Goal: Find specific page/section: Find specific page/section

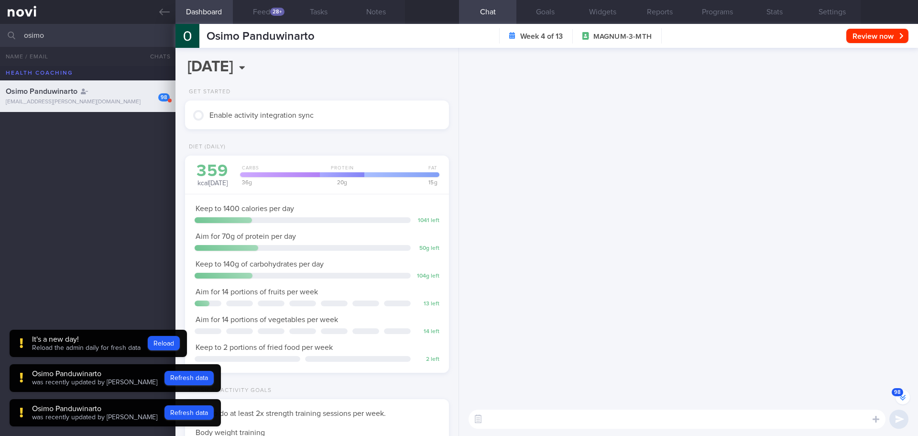
select select "8"
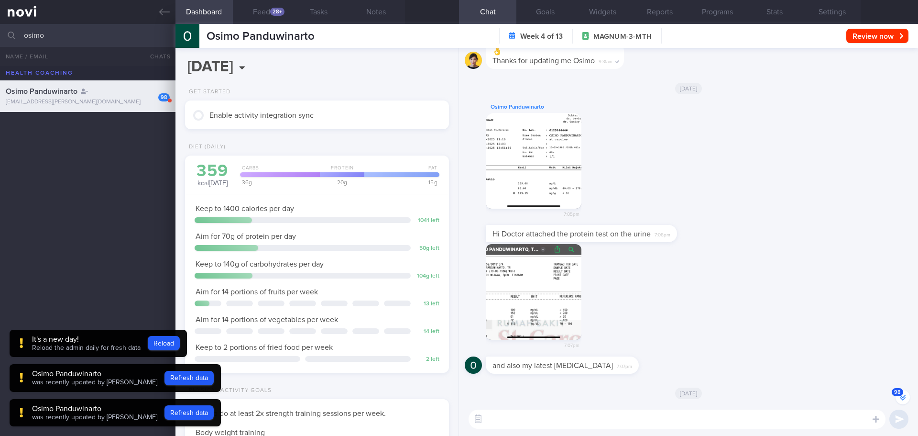
click at [159, 14] on icon at bounding box center [164, 12] width 11 height 11
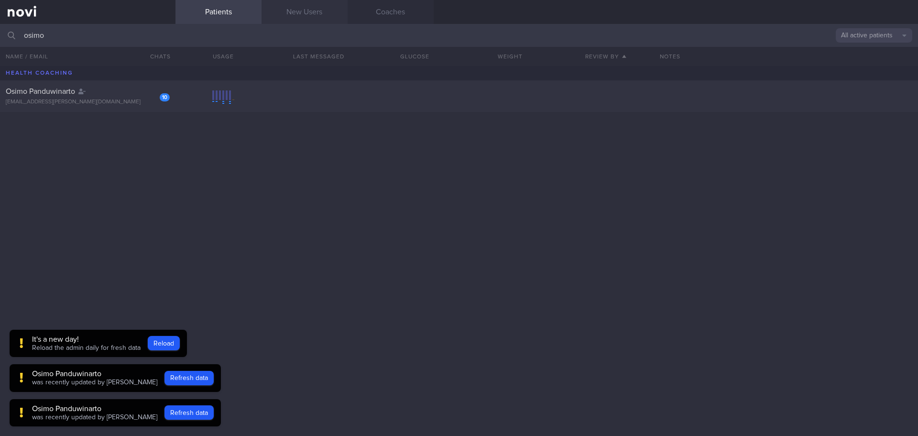
click at [316, 12] on link "New Users" at bounding box center [305, 12] width 86 height 24
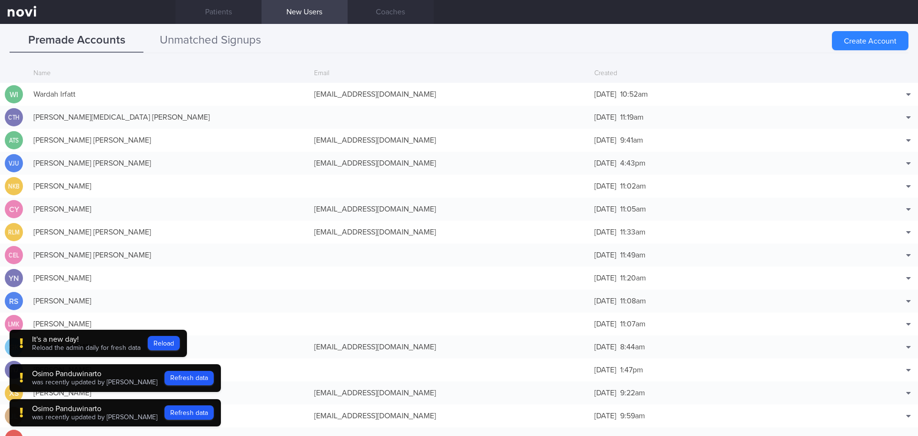
click at [213, 38] on button "Unmatched Signups" at bounding box center [210, 41] width 134 height 24
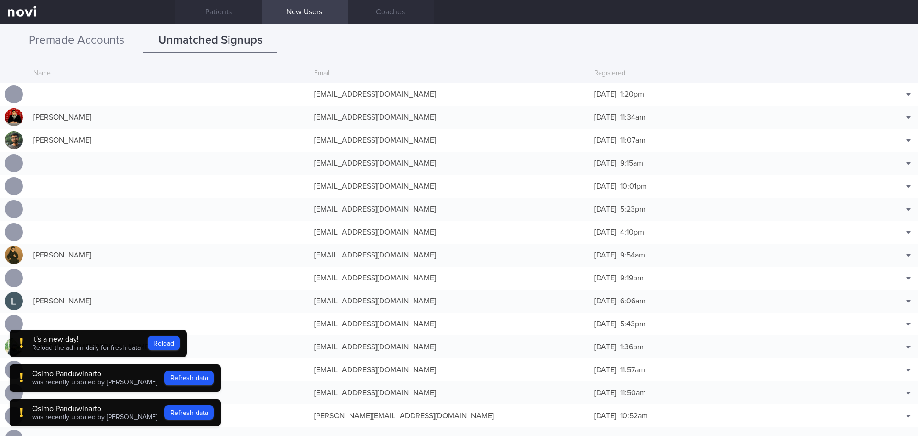
click at [94, 34] on button "Premade Accounts" at bounding box center [77, 41] width 134 height 24
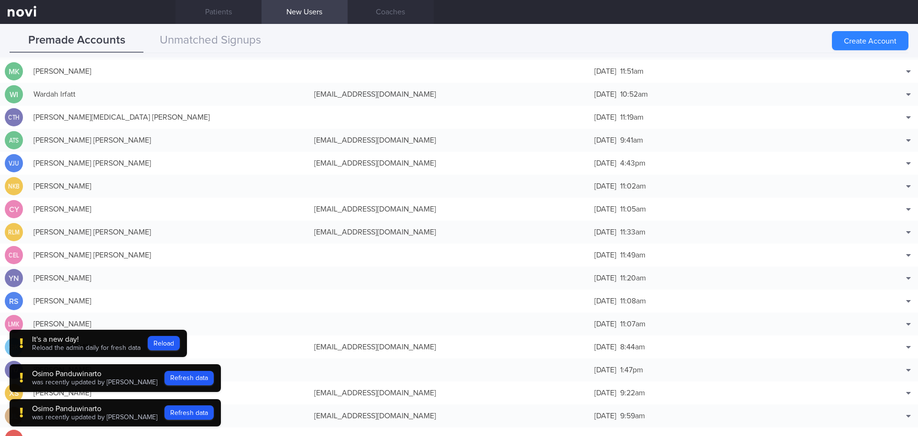
scroll to position [321, 0]
click at [671, 29] on div "Premade Accounts Unmatched Signups" at bounding box center [459, 41] width 899 height 24
click at [190, 45] on button "Unmatched Signups" at bounding box center [210, 41] width 134 height 24
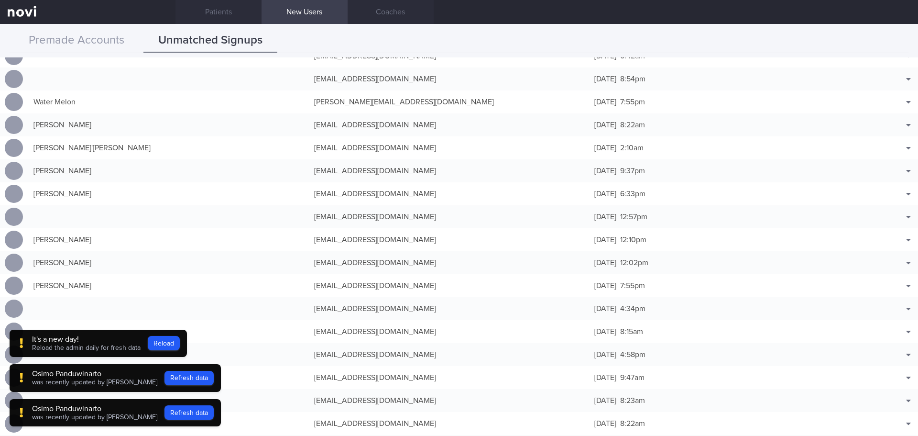
scroll to position [2617, 0]
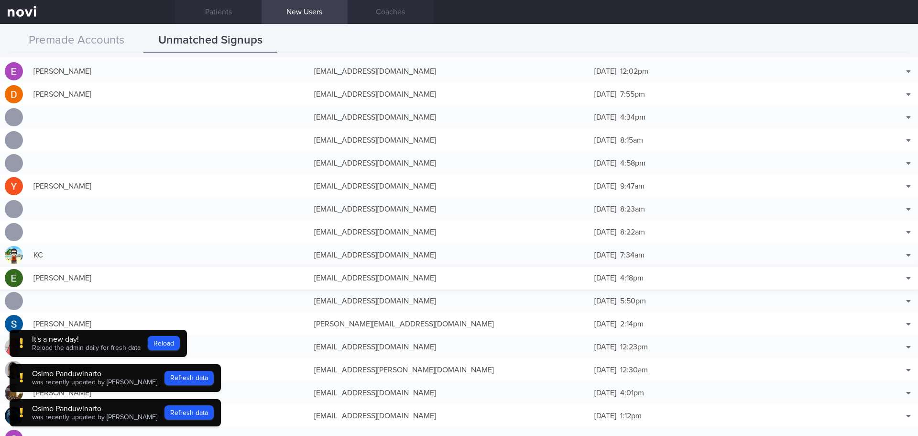
drag, startPoint x: 651, startPoint y: 266, endPoint x: 639, endPoint y: 273, distance: 13.9
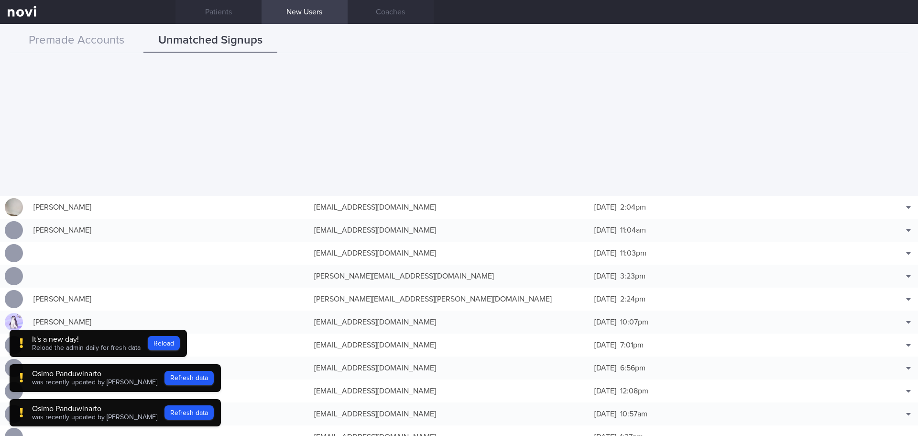
scroll to position [6121, 0]
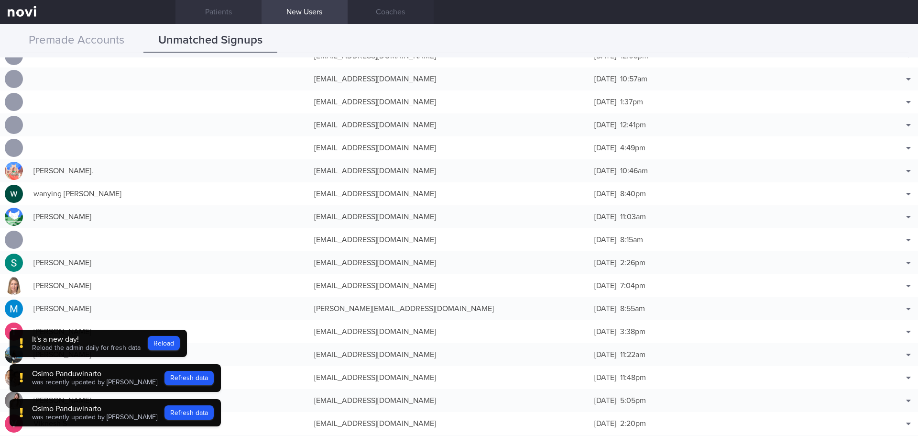
click at [213, 3] on link "Patients" at bounding box center [218, 12] width 86 height 24
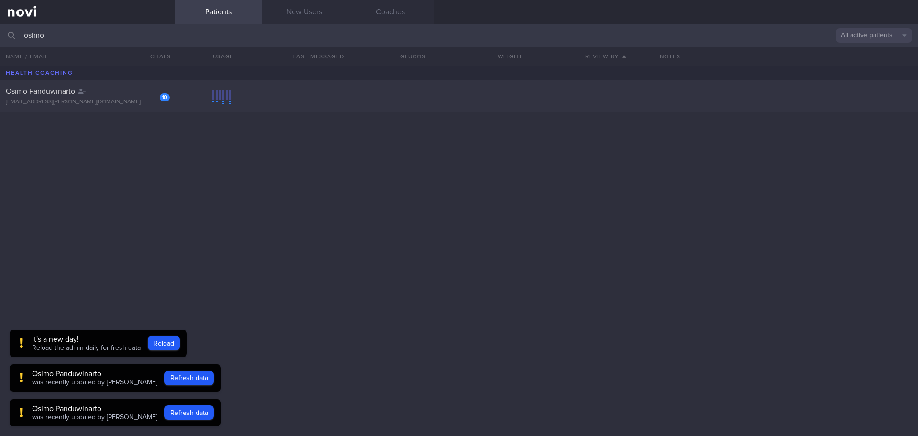
click at [74, 34] on input "osimo" at bounding box center [459, 35] width 918 height 23
type input "[PERSON_NAME]"
click at [875, 36] on button "All active patients" at bounding box center [874, 35] width 77 height 14
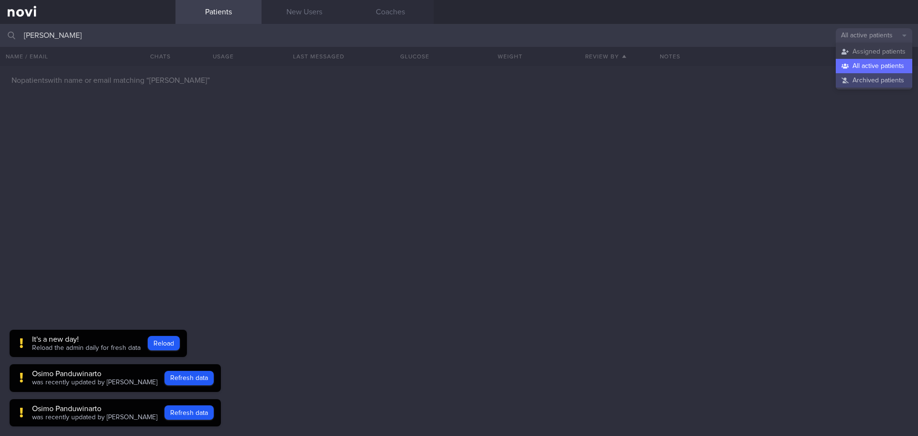
click at [877, 76] on button "Archived patients" at bounding box center [874, 80] width 77 height 14
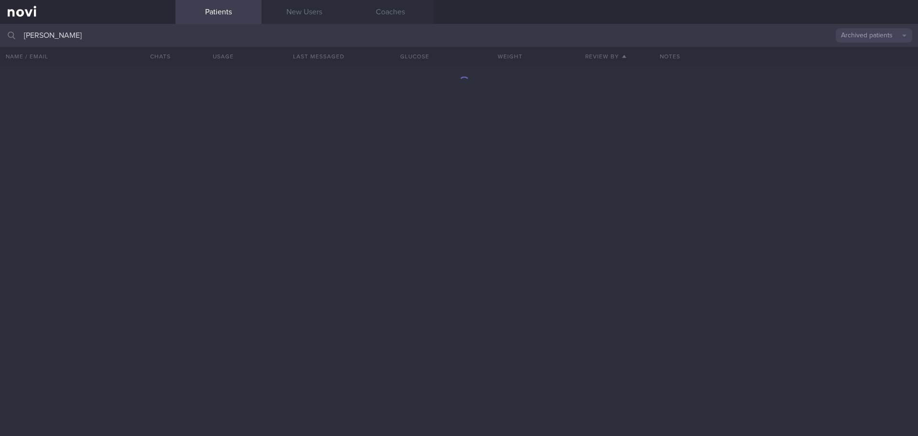
click at [523, 253] on div at bounding box center [459, 251] width 918 height 370
click at [68, 37] on input "[PERSON_NAME]" at bounding box center [459, 35] width 918 height 23
click at [124, 40] on input "[PERSON_NAME]" at bounding box center [459, 35] width 918 height 23
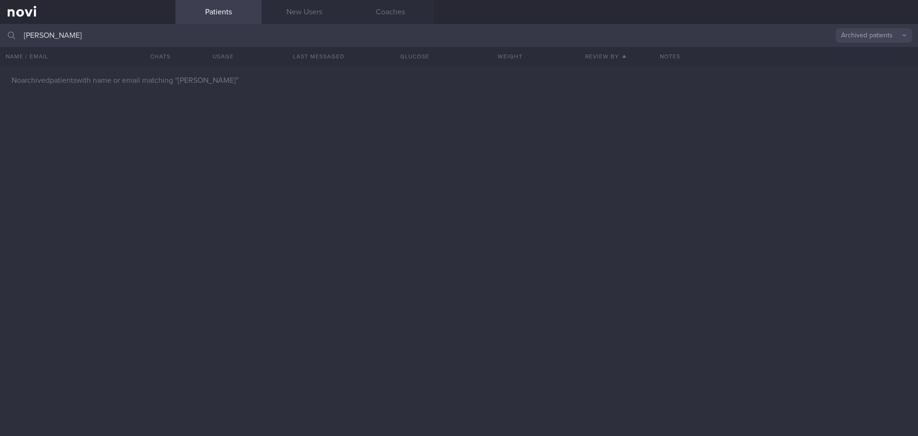
click at [873, 38] on button "Archived patients" at bounding box center [874, 35] width 77 height 14
click at [866, 63] on button "All active patients" at bounding box center [874, 66] width 77 height 14
click at [110, 33] on input "[PERSON_NAME]" at bounding box center [459, 35] width 918 height 23
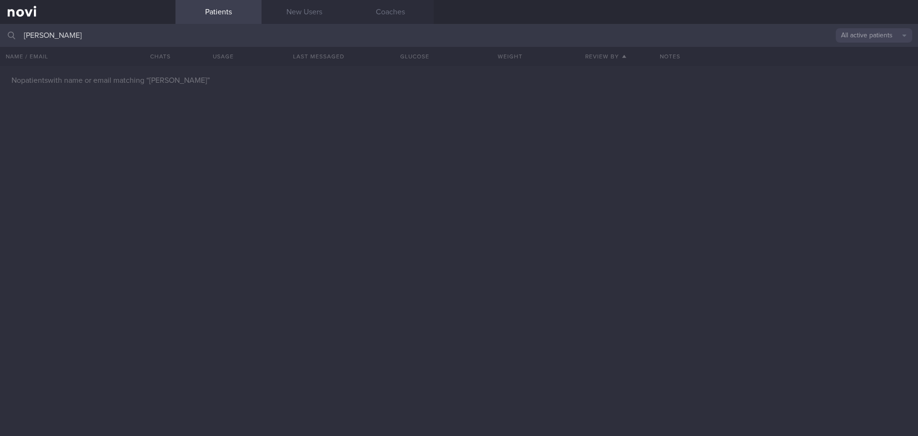
click at [110, 33] on input "[PERSON_NAME]" at bounding box center [459, 35] width 918 height 23
click at [877, 38] on button "All active patients" at bounding box center [874, 35] width 77 height 14
click at [865, 77] on button "Archived patients" at bounding box center [874, 80] width 77 height 14
click at [162, 40] on input "[PERSON_NAME]" at bounding box center [459, 35] width 918 height 23
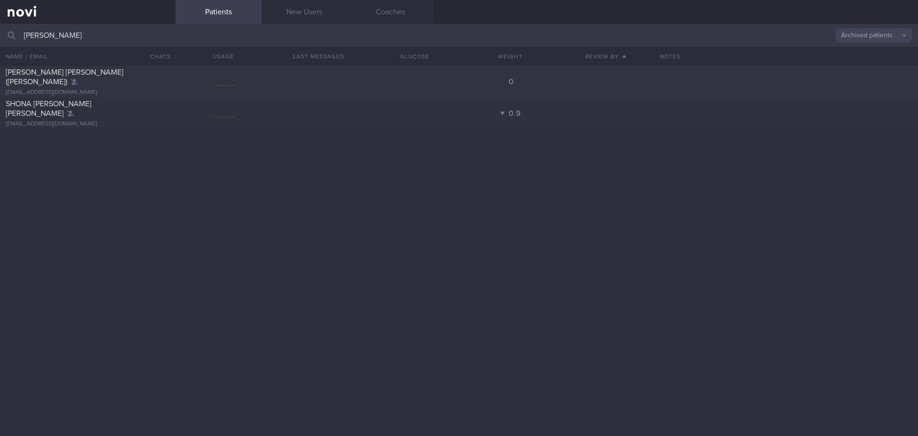
click at [163, 40] on input "[PERSON_NAME]" at bounding box center [459, 35] width 918 height 23
click at [876, 33] on button "Archived patients" at bounding box center [874, 35] width 77 height 14
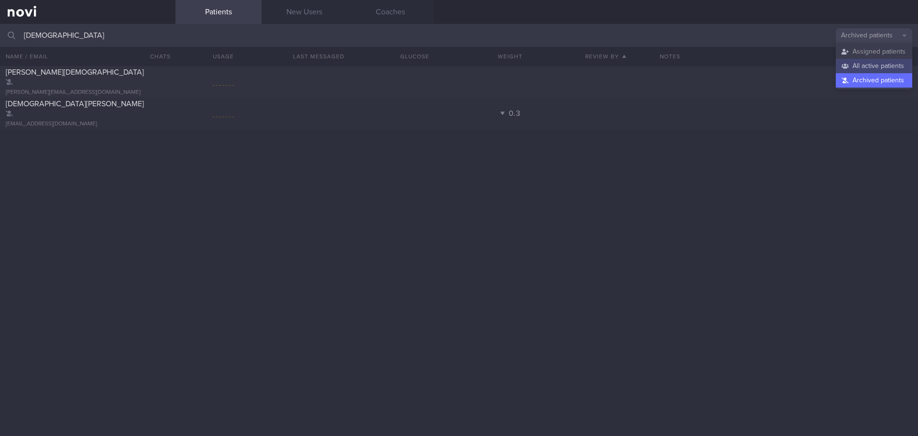
click at [868, 69] on button "All active patients" at bounding box center [874, 66] width 77 height 14
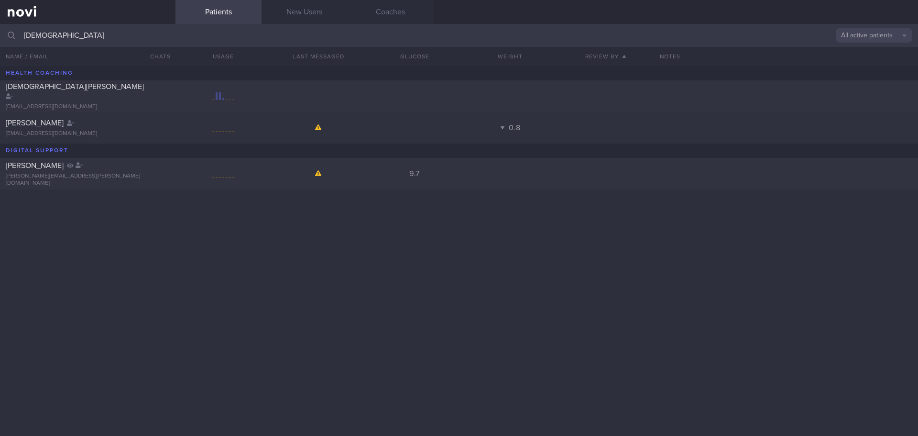
click at [143, 39] on input "[DEMOGRAPHIC_DATA]" at bounding box center [459, 35] width 918 height 23
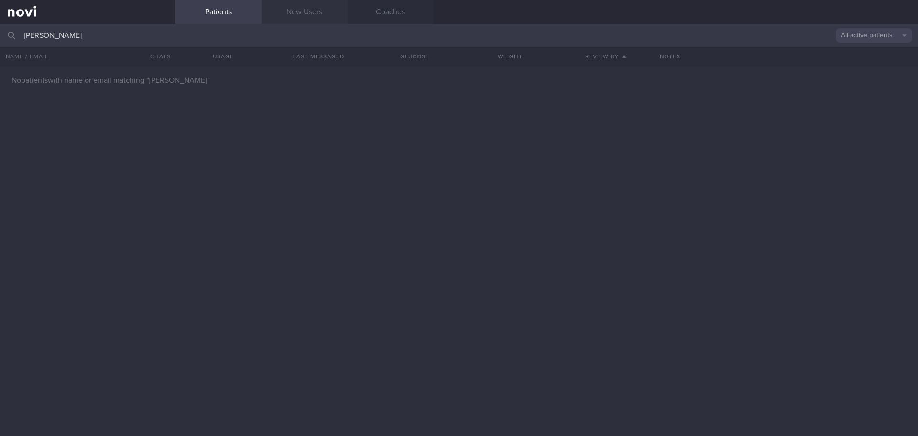
type input "[PERSON_NAME]"
click at [322, 22] on link "New Users" at bounding box center [305, 12] width 86 height 24
